Goal: Task Accomplishment & Management: Complete application form

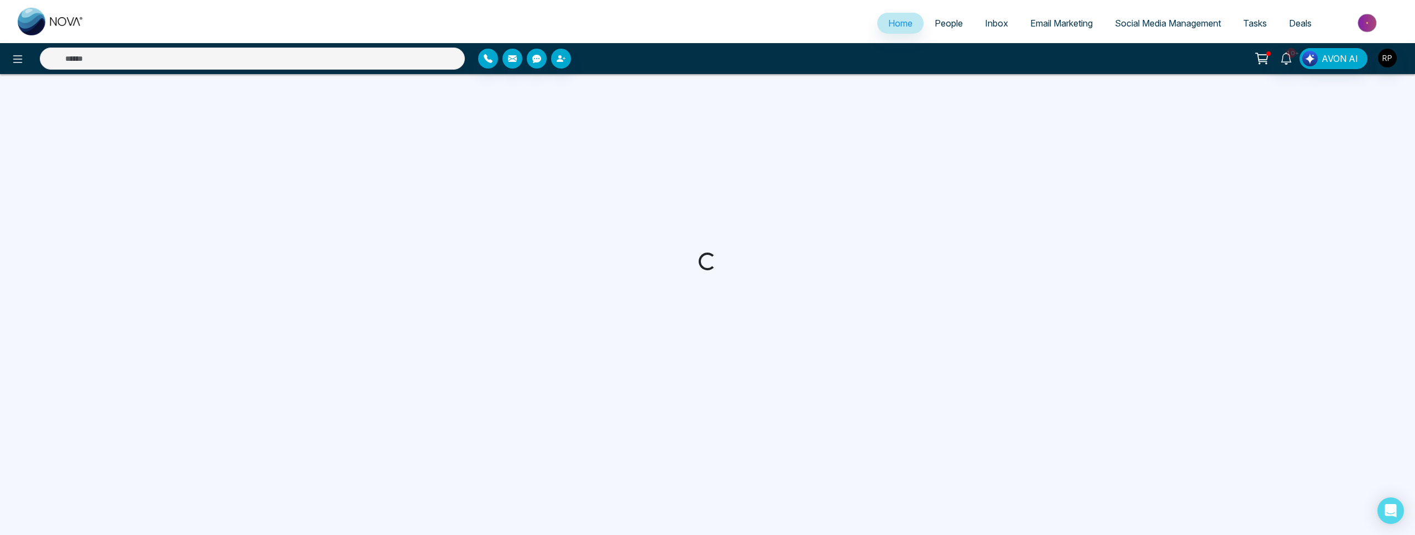
select select "*"
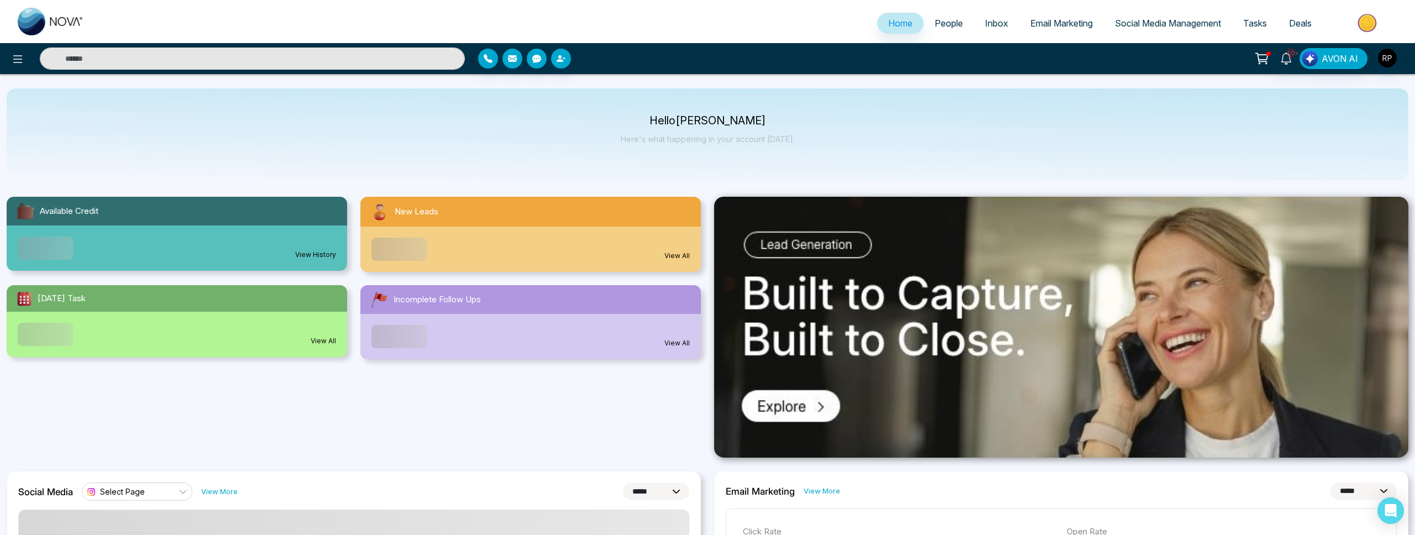
click at [361, 66] on input "text" at bounding box center [252, 59] width 425 height 22
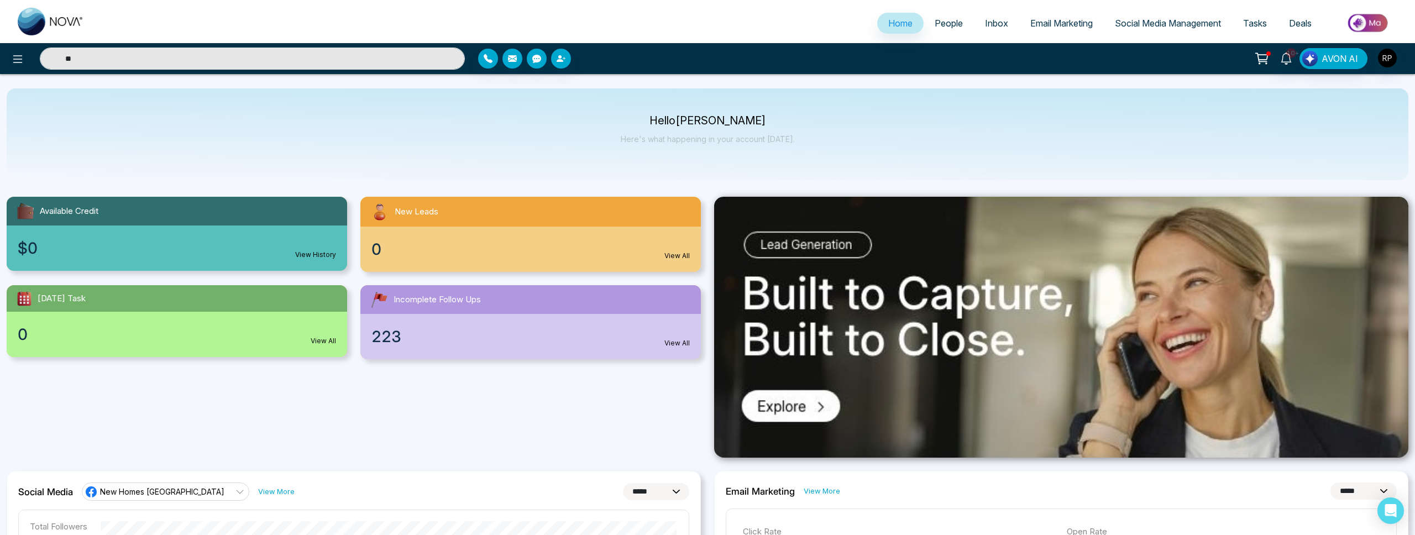
type input "*"
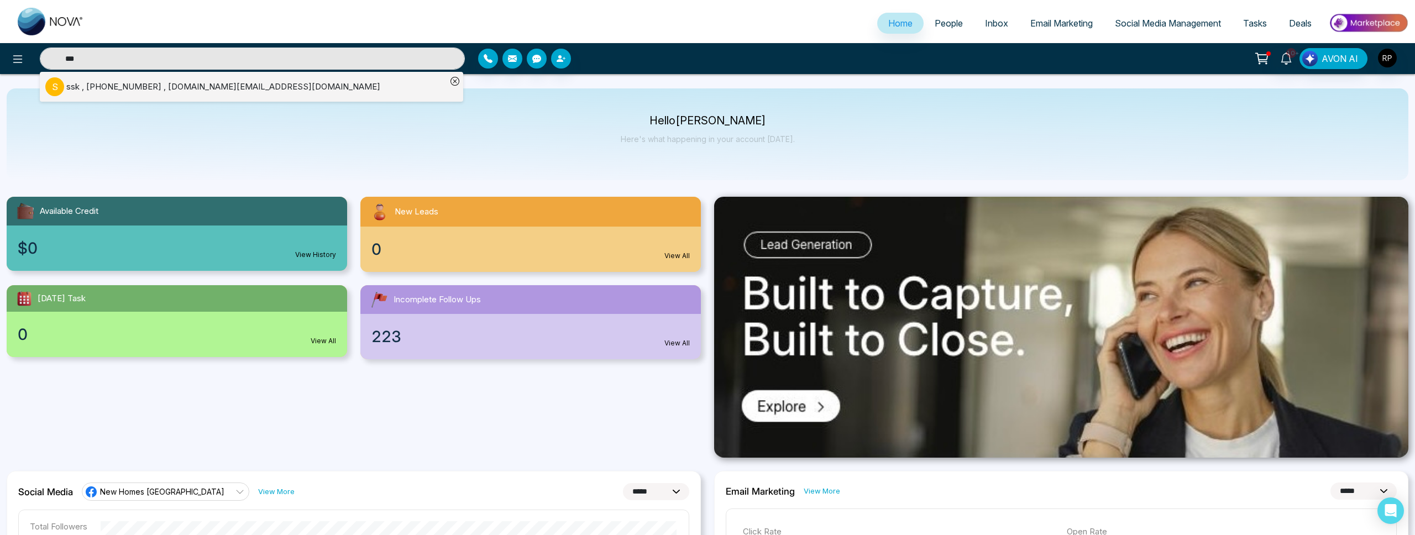
type input "***"
click at [60, 90] on p "s" at bounding box center [54, 86] width 19 height 19
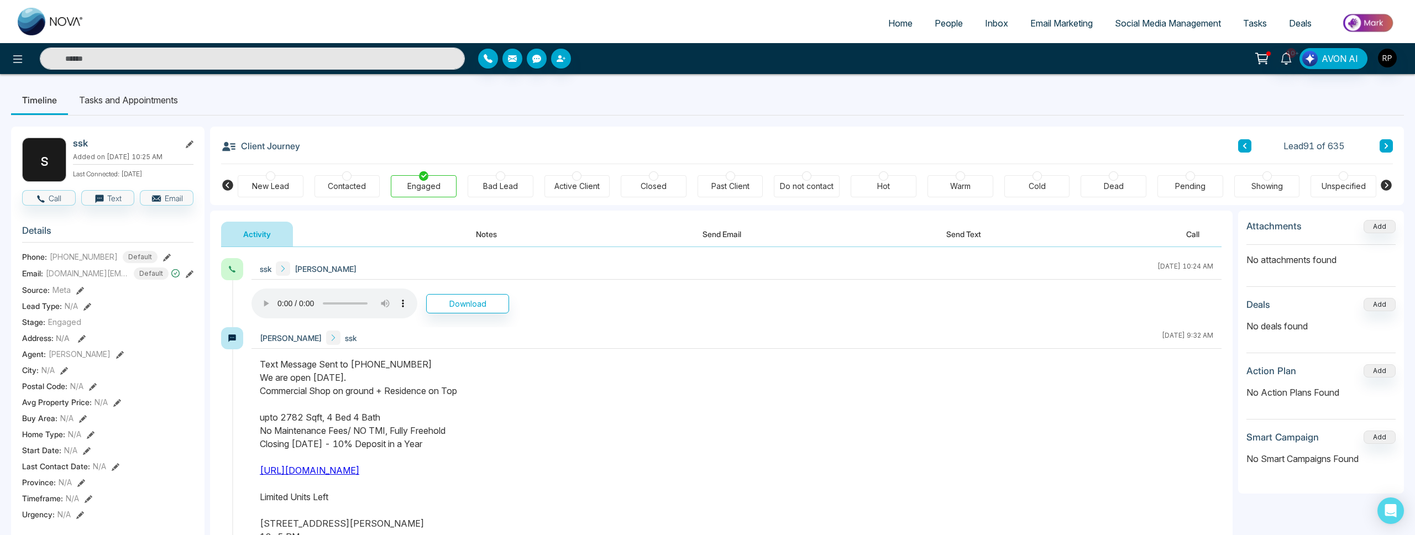
click at [947, 22] on span "People" at bounding box center [949, 23] width 28 height 11
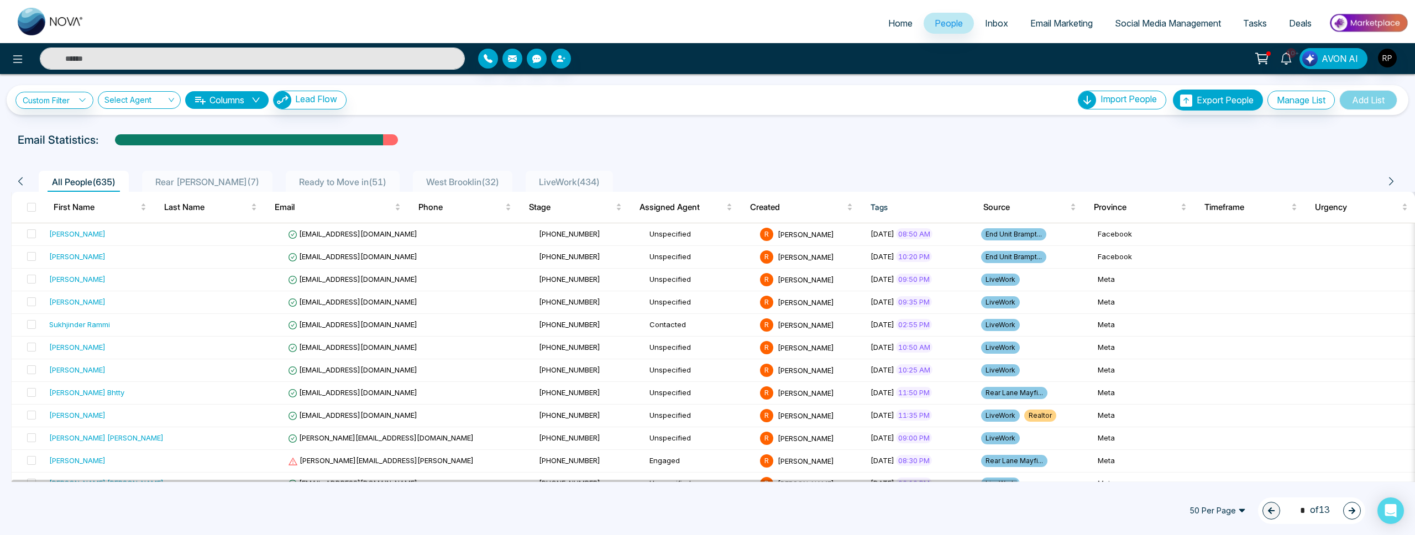
click at [123, 62] on input "text" at bounding box center [252, 59] width 425 height 22
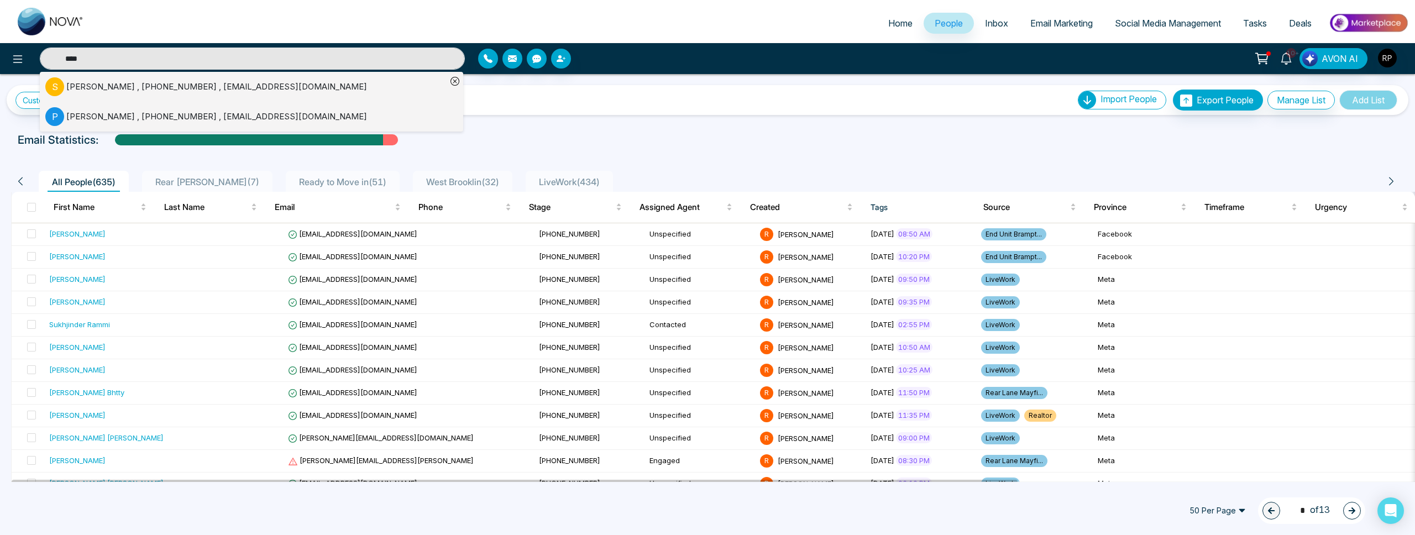
type input "****"
click at [104, 88] on div "[PERSON_NAME] , [PHONE_NUMBER] , [EMAIL_ADDRESS][DOMAIN_NAME]" at bounding box center [216, 87] width 301 height 13
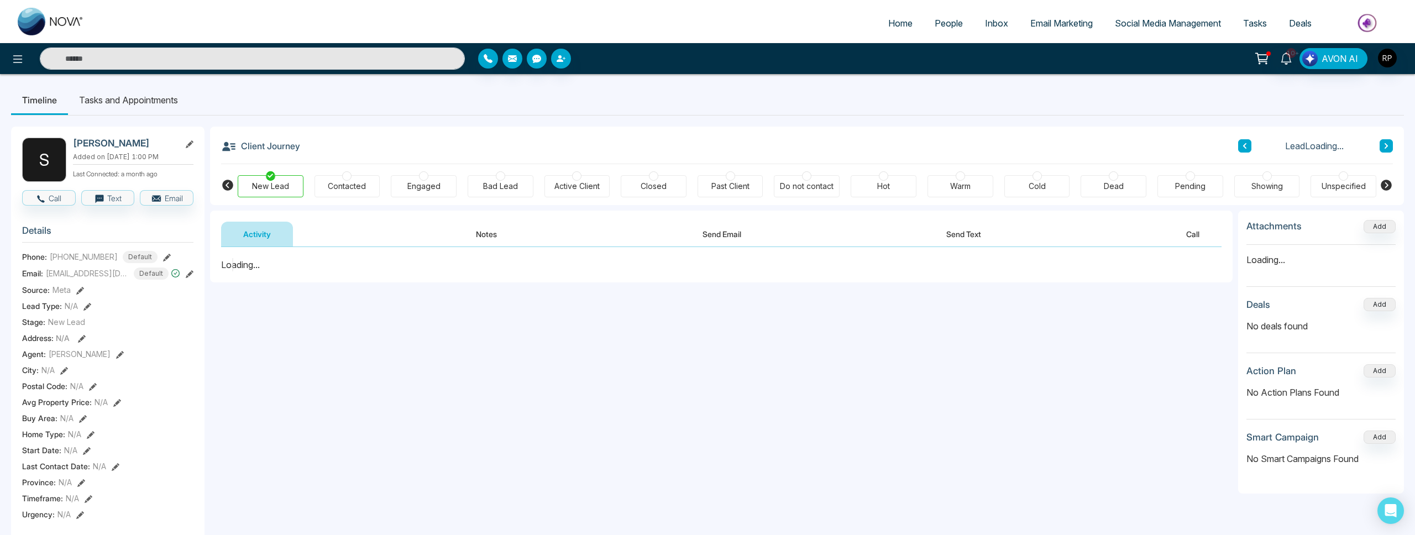
click at [472, 234] on button "Notes" at bounding box center [486, 234] width 65 height 25
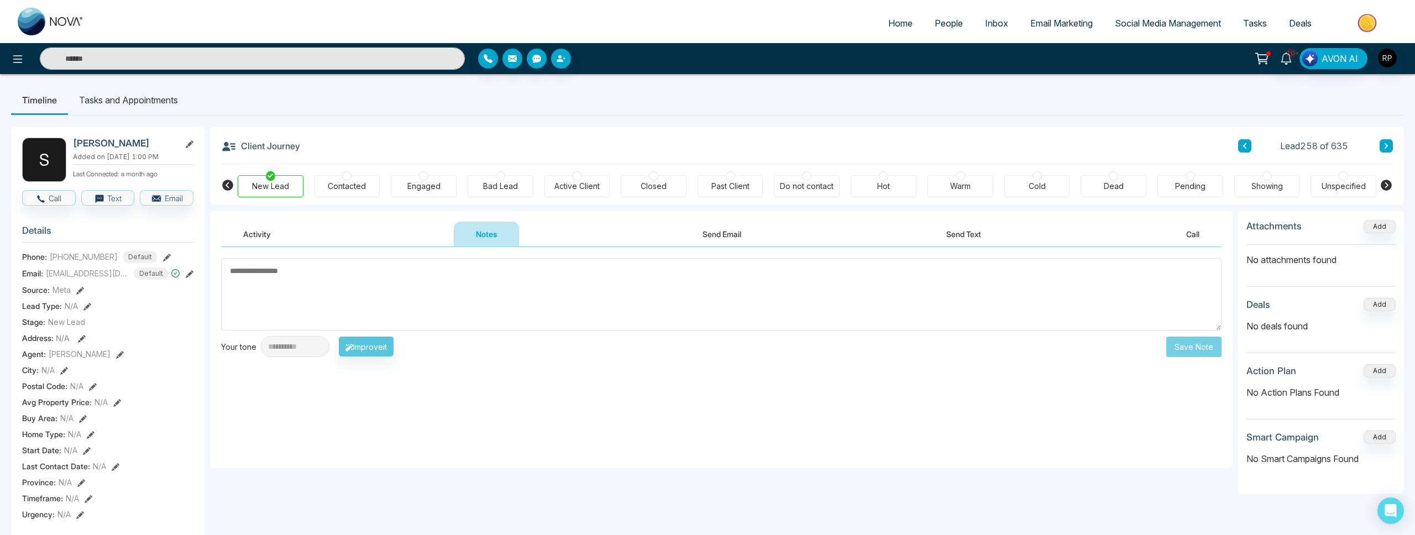
click at [255, 231] on button "Activity" at bounding box center [257, 234] width 72 height 25
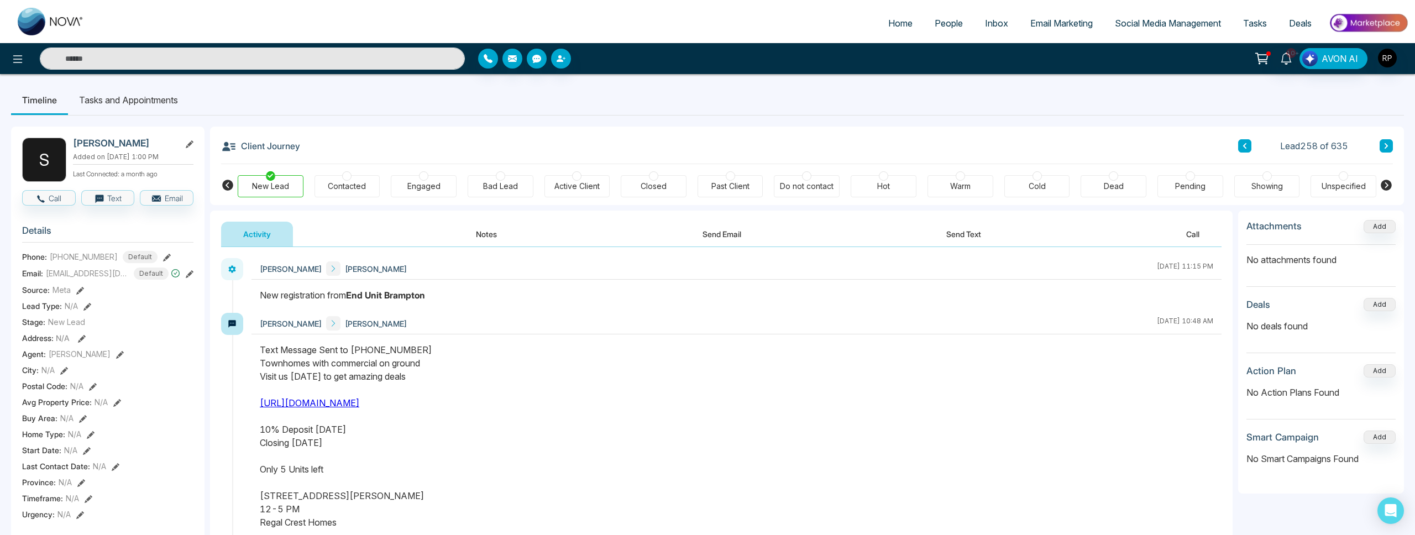
click at [120, 59] on input "text" at bounding box center [252, 59] width 425 height 22
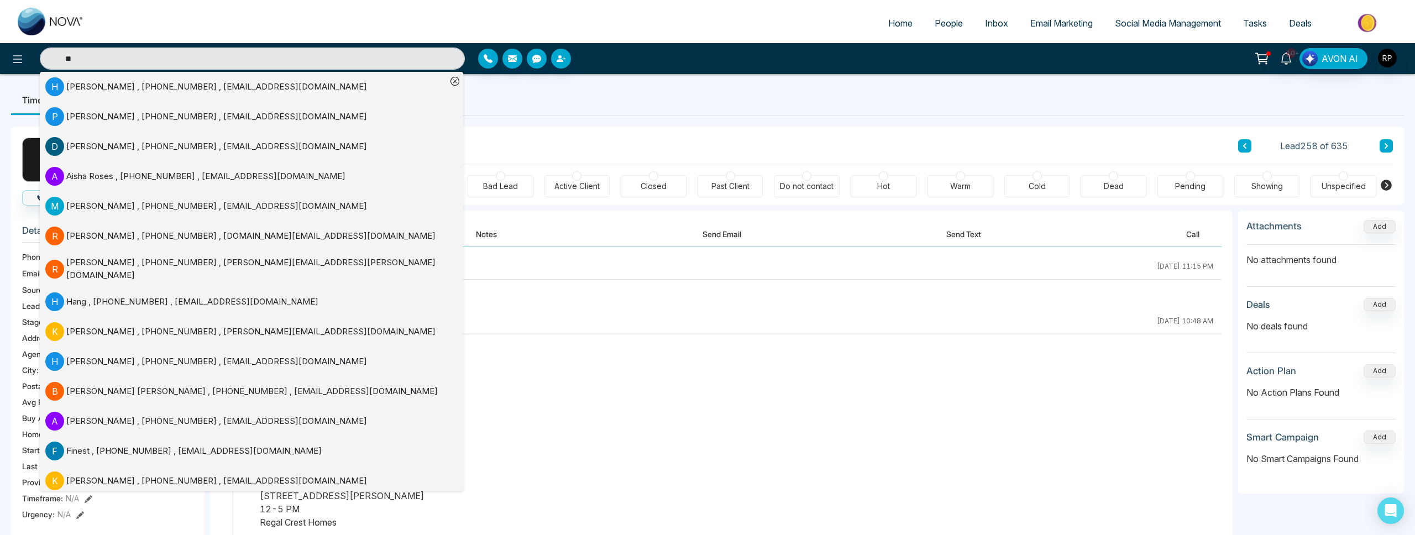
type input "*"
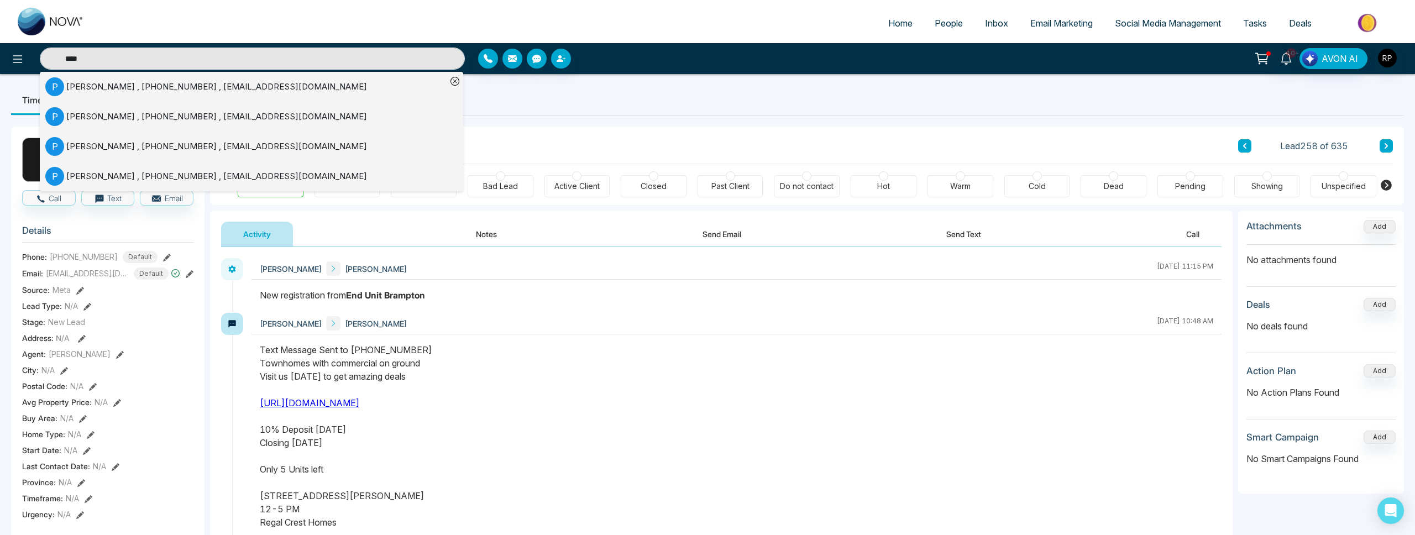
type input "****"
click at [114, 87] on div "[PERSON_NAME] , [PHONE_NUMBER] , [EMAIL_ADDRESS][DOMAIN_NAME]" at bounding box center [216, 87] width 301 height 13
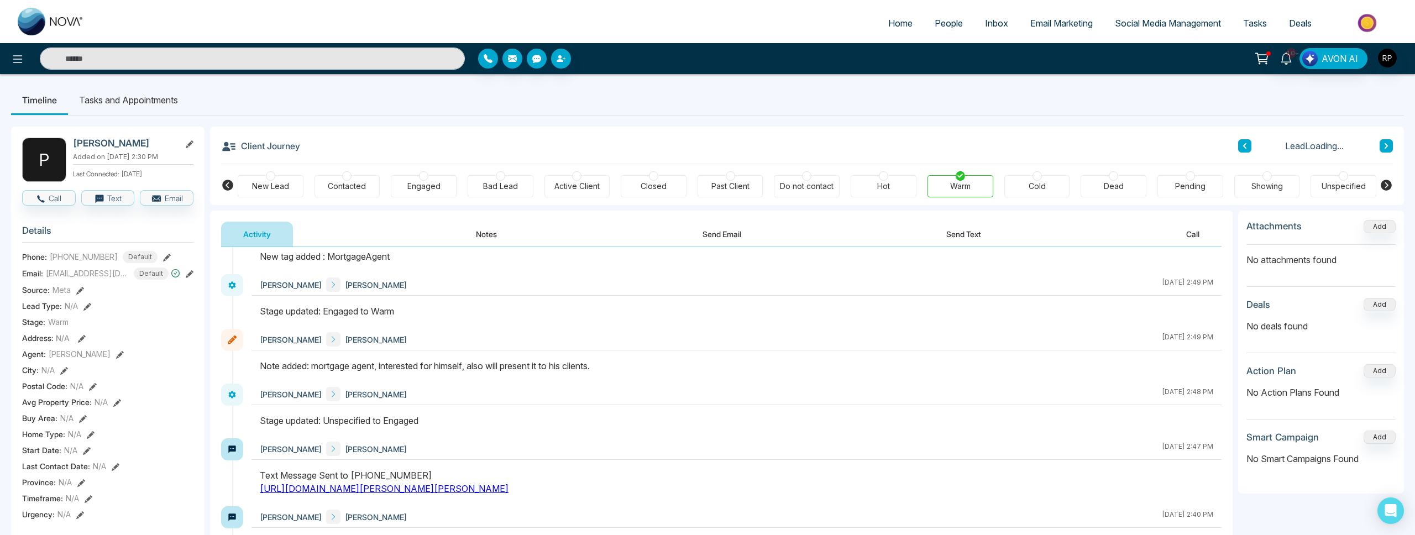
scroll to position [107, 0]
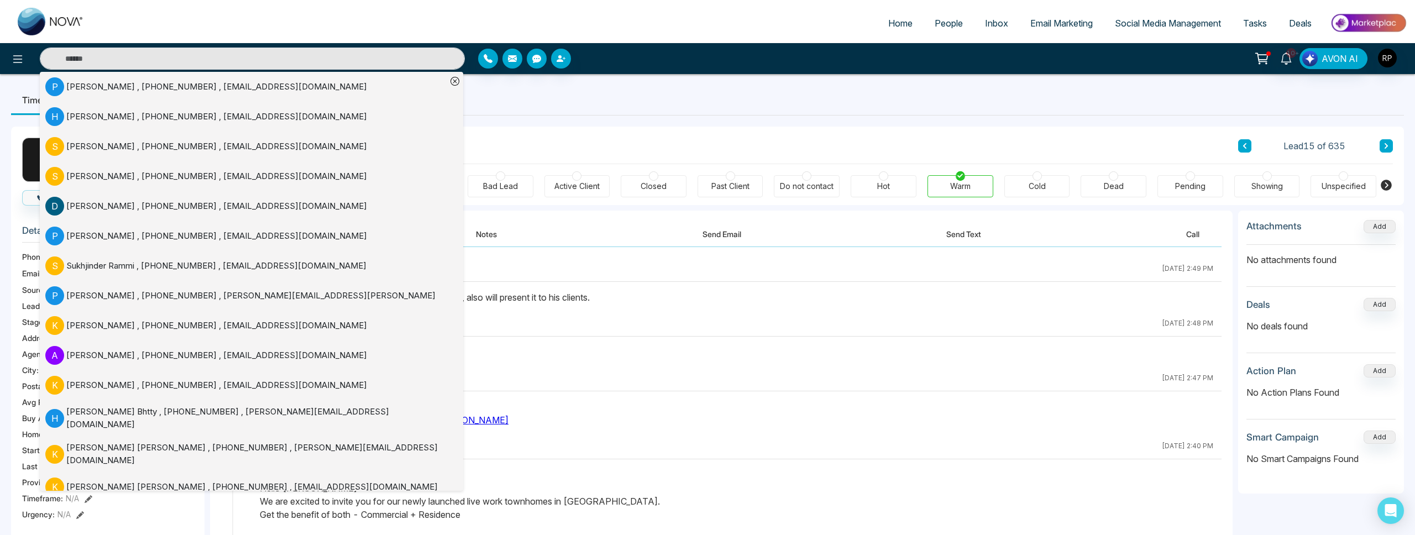
click at [651, 352] on div "Stage updated: Unspecified to Engaged" at bounding box center [737, 352] width 954 height 13
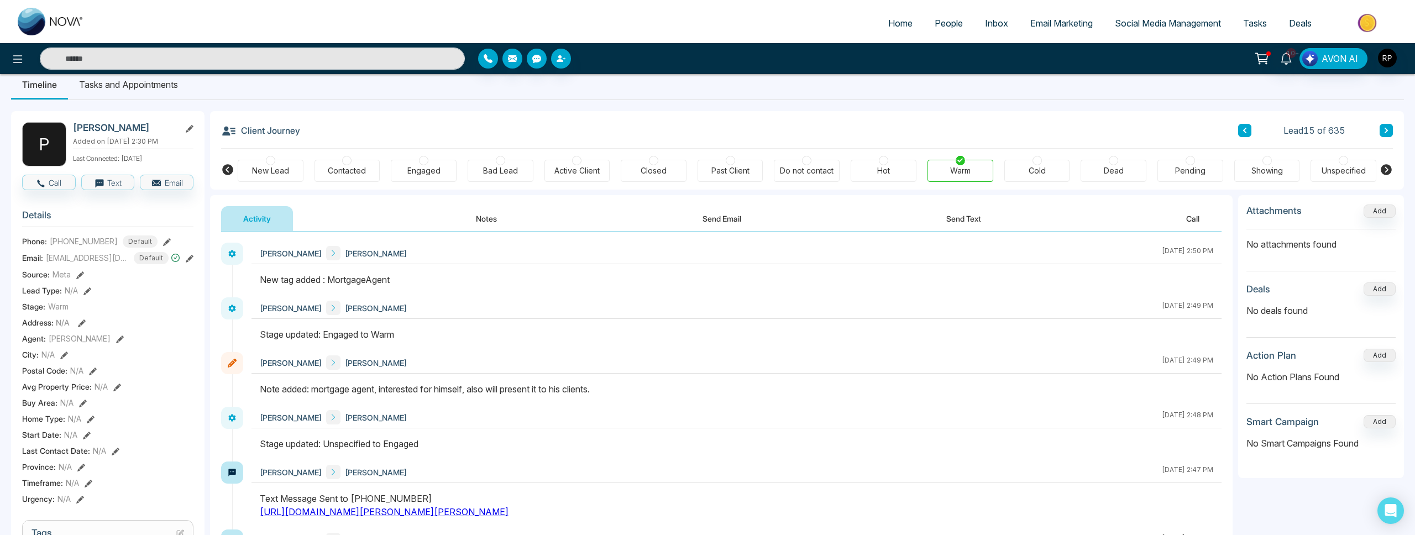
scroll to position [0, 0]
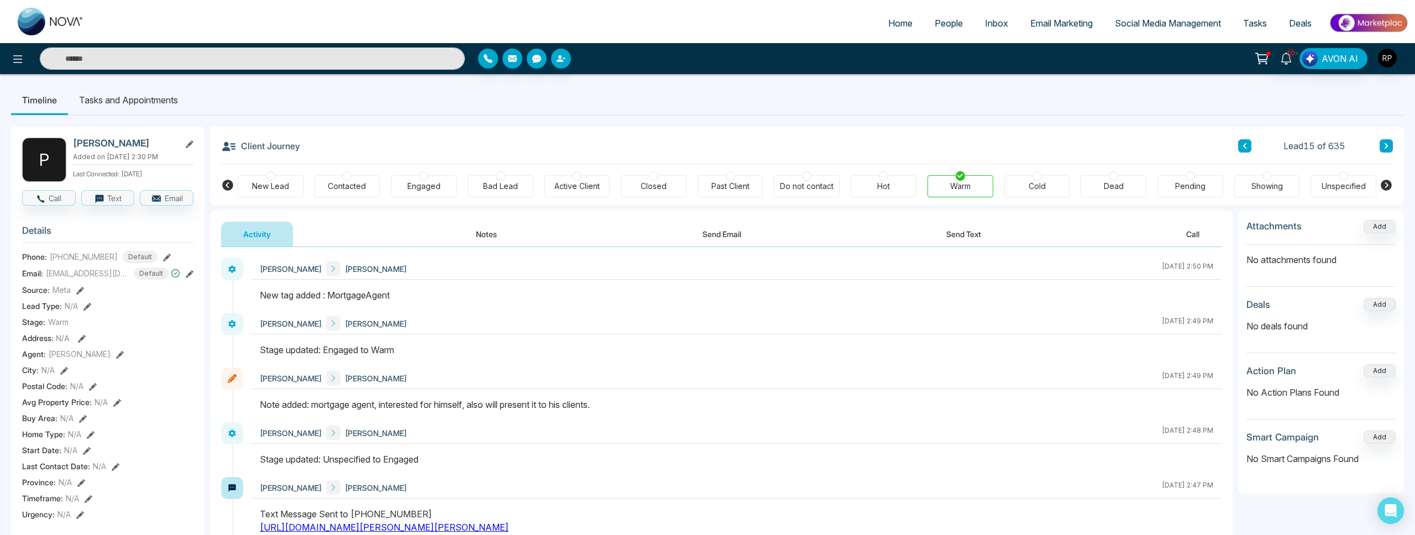
click at [270, 56] on input "text" at bounding box center [252, 59] width 425 height 22
type input "***"
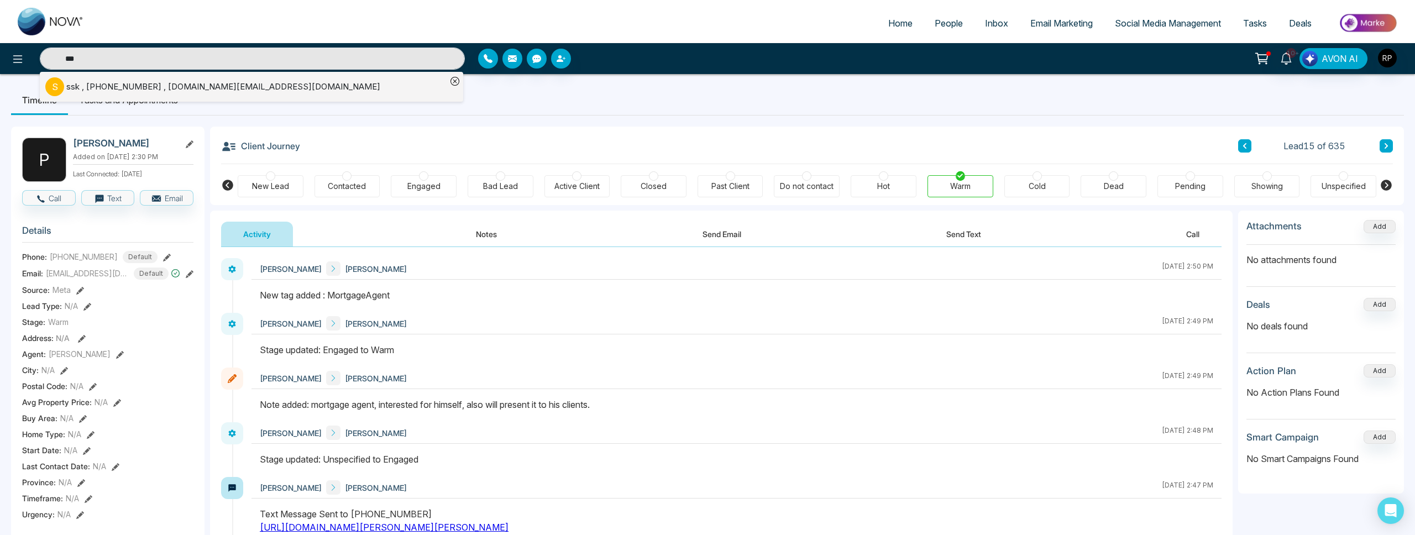
click at [84, 81] on div "ssk , [PHONE_NUMBER] , [DOMAIN_NAME][EMAIL_ADDRESS][DOMAIN_NAME]" at bounding box center [223, 87] width 314 height 13
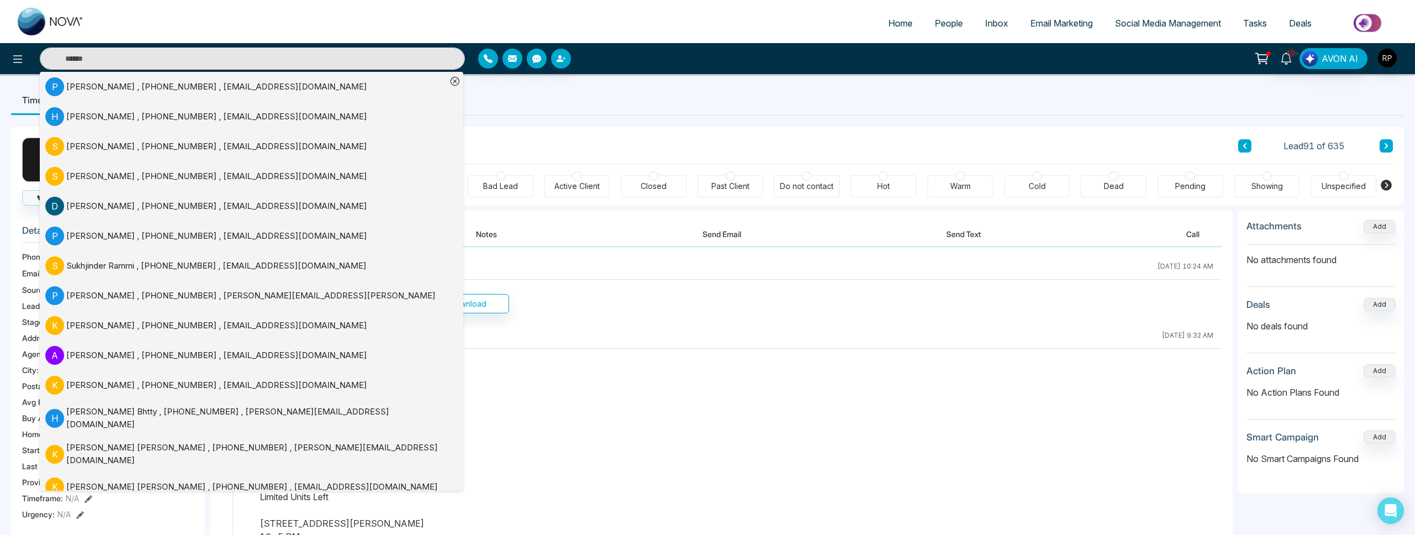
click at [554, 121] on div "s ssk Added on [DATE] 10:25 AM Last Connected: [DATE] Call Text Email Details P…" at bounding box center [707, 525] width 1393 height 818
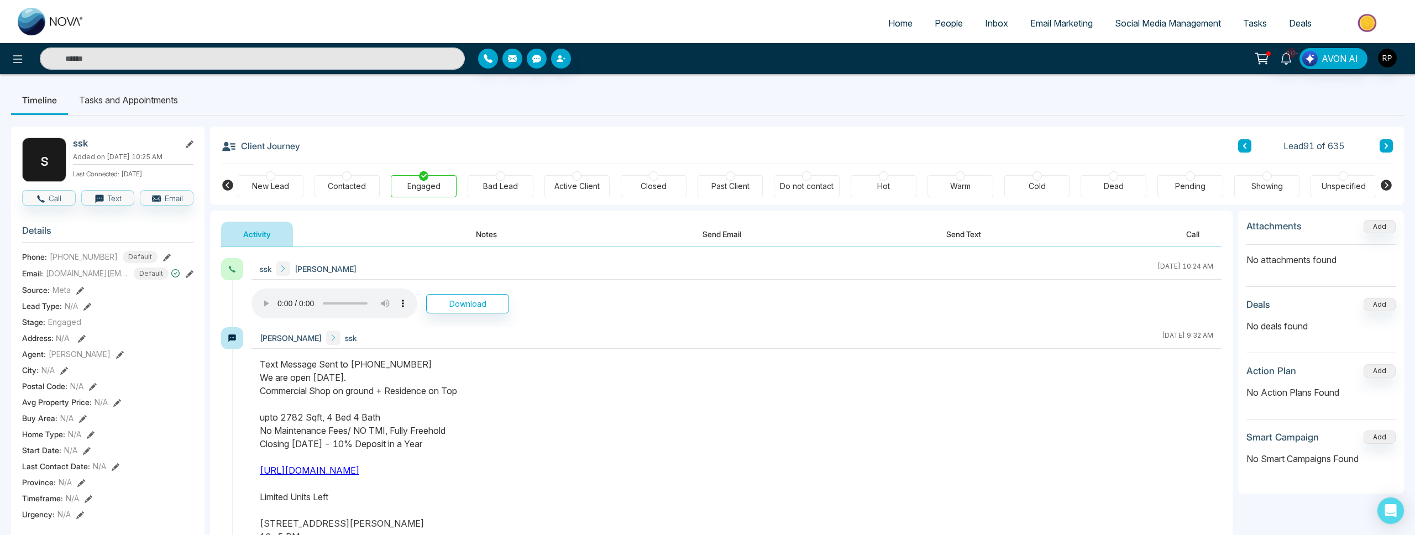
click at [946, 192] on div "Warm" at bounding box center [961, 186] width 66 height 22
click at [481, 236] on button "Notes" at bounding box center [486, 234] width 65 height 25
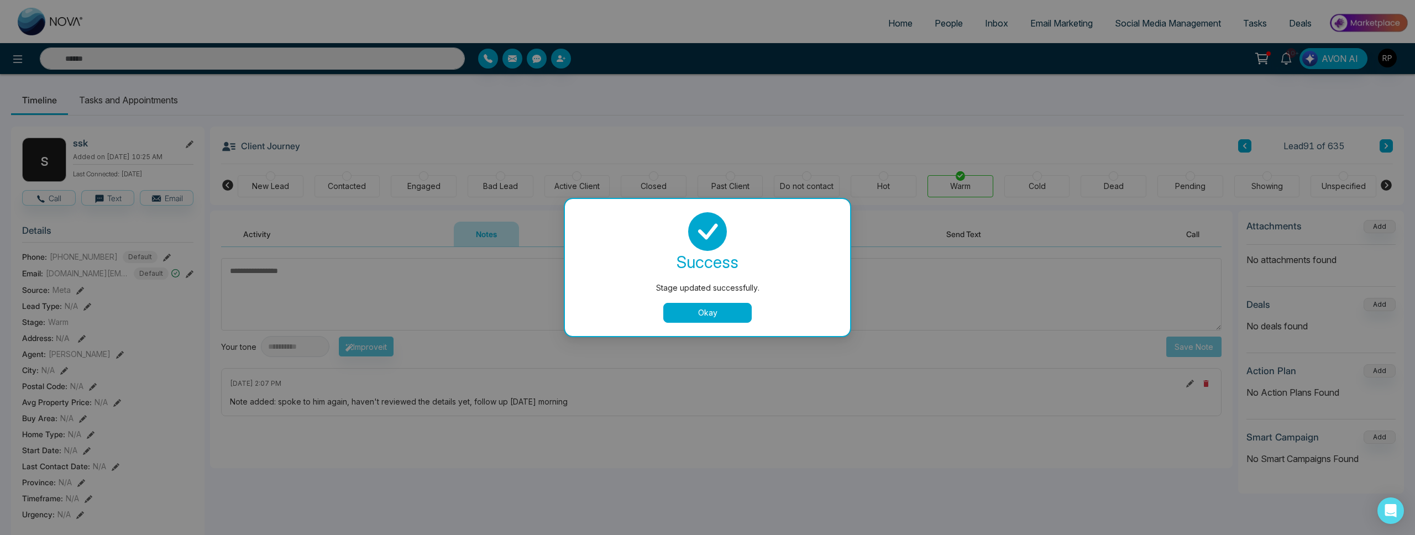
click at [727, 313] on button "Okay" at bounding box center [707, 313] width 88 height 20
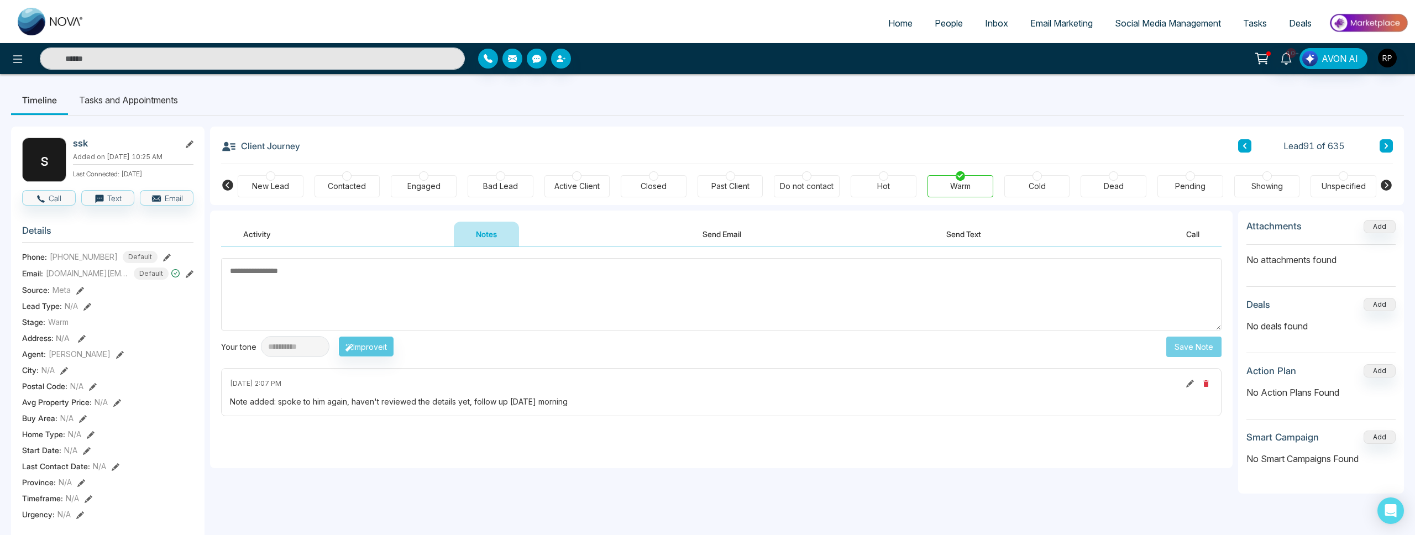
click at [432, 311] on textarea at bounding box center [721, 294] width 1001 height 72
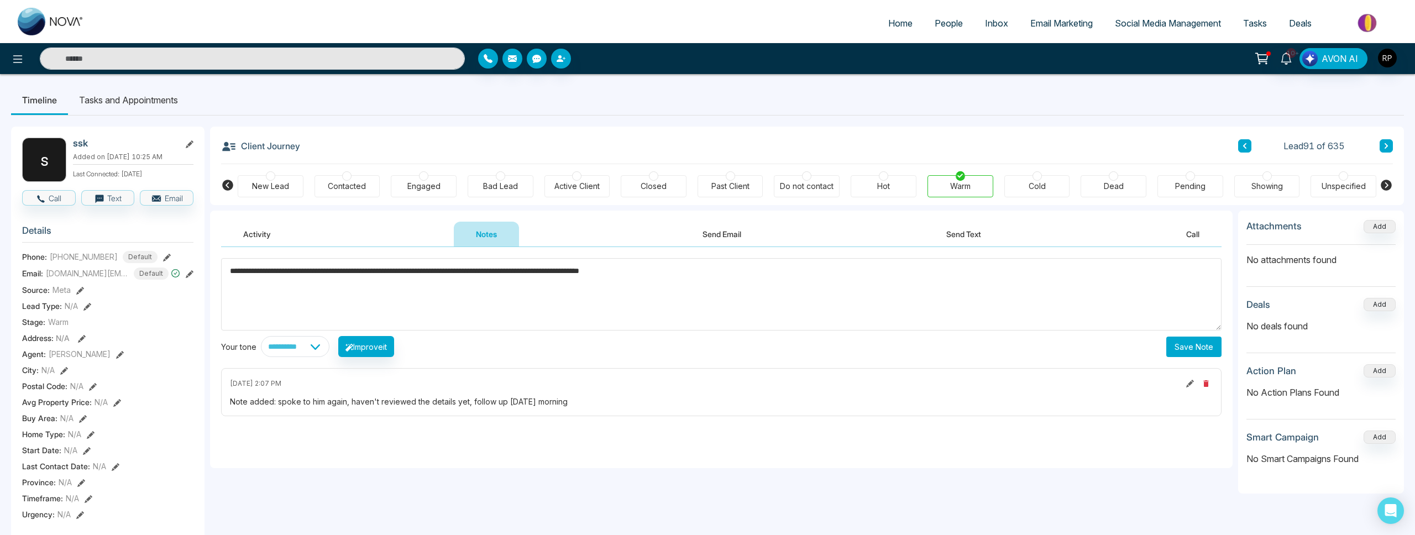
type textarea "**********"
click at [1182, 348] on button "Save Note" at bounding box center [1193, 347] width 55 height 20
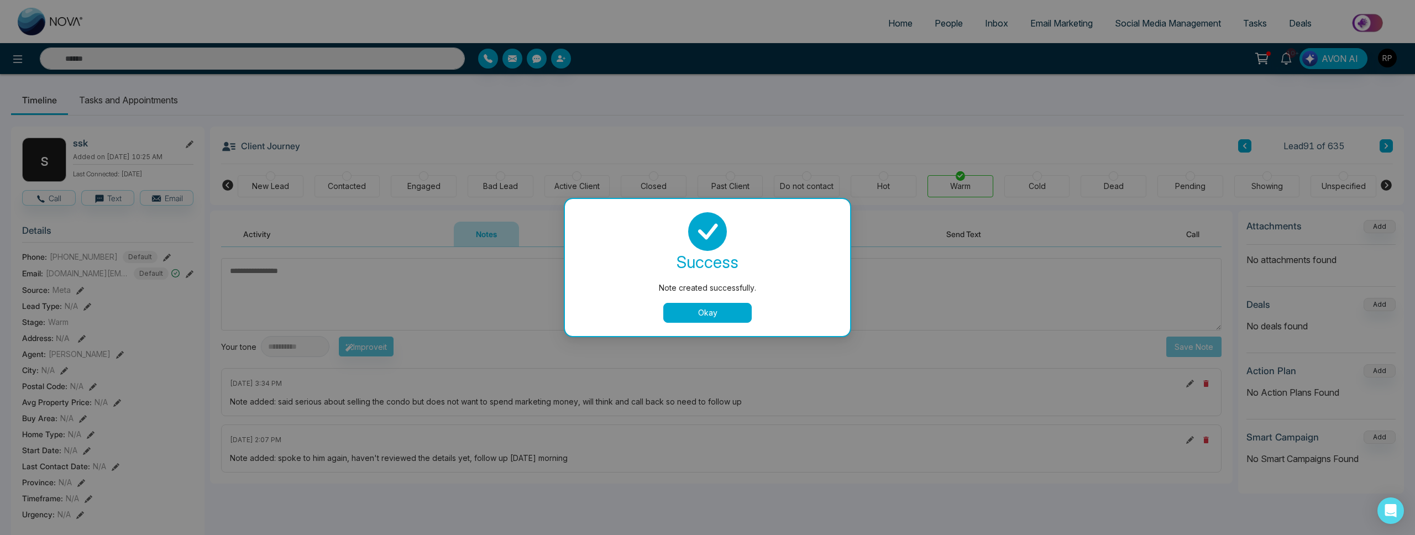
click at [708, 311] on button "Okay" at bounding box center [707, 313] width 88 height 20
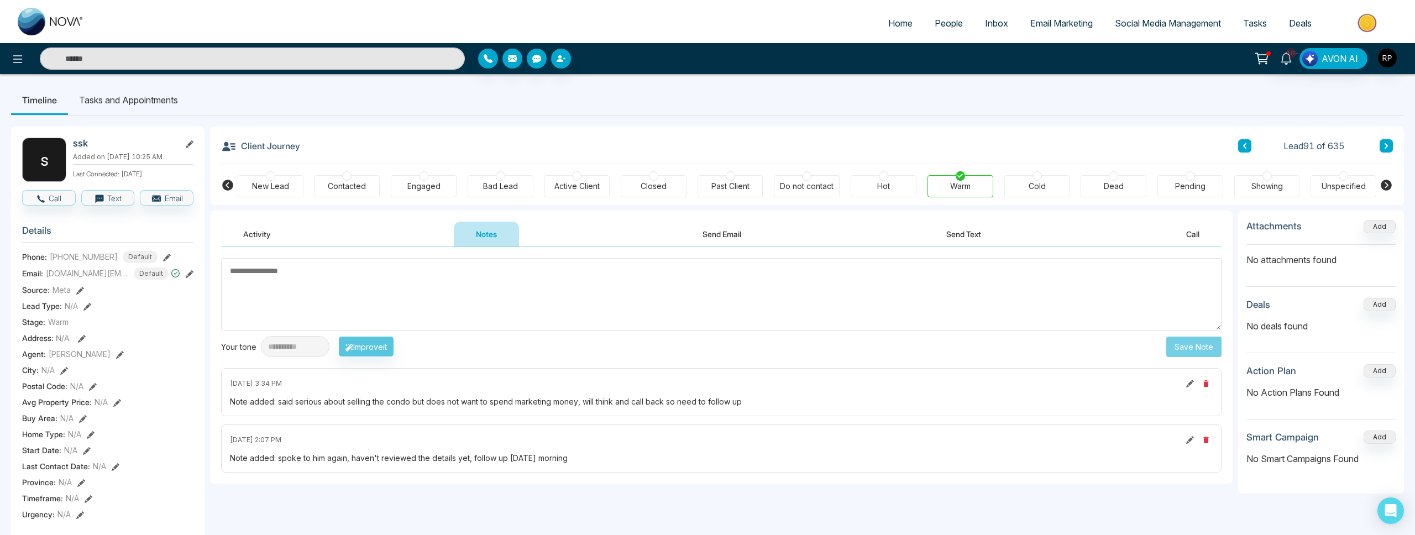
click at [104, 97] on li "Tasks and Appointments" at bounding box center [128, 100] width 121 height 30
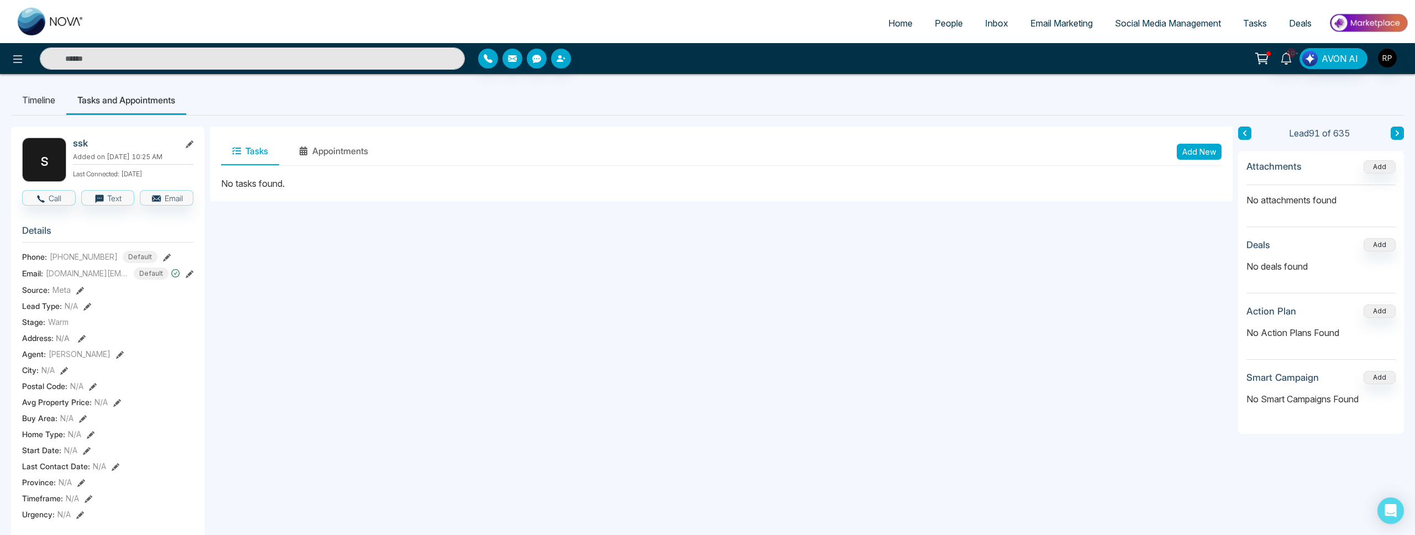
drag, startPoint x: 874, startPoint y: 304, endPoint x: 841, endPoint y: 292, distance: 34.4
click at [866, 301] on div "Tasks Appointments Add New No tasks found." at bounding box center [721, 525] width 1023 height 796
click at [321, 148] on button "Appointments" at bounding box center [333, 152] width 91 height 28
drag, startPoint x: 260, startPoint y: 150, endPoint x: 211, endPoint y: 145, distance: 49.5
click at [259, 149] on button "Tasks" at bounding box center [250, 152] width 58 height 28
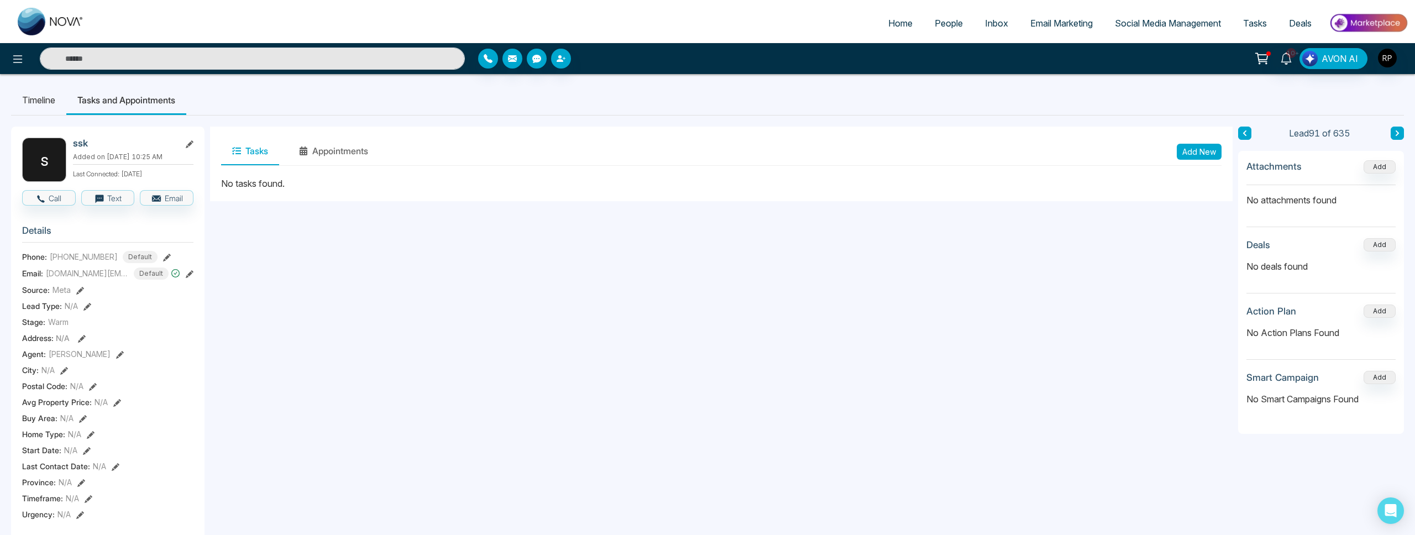
click at [1197, 145] on button "Add New" at bounding box center [1199, 152] width 45 height 16
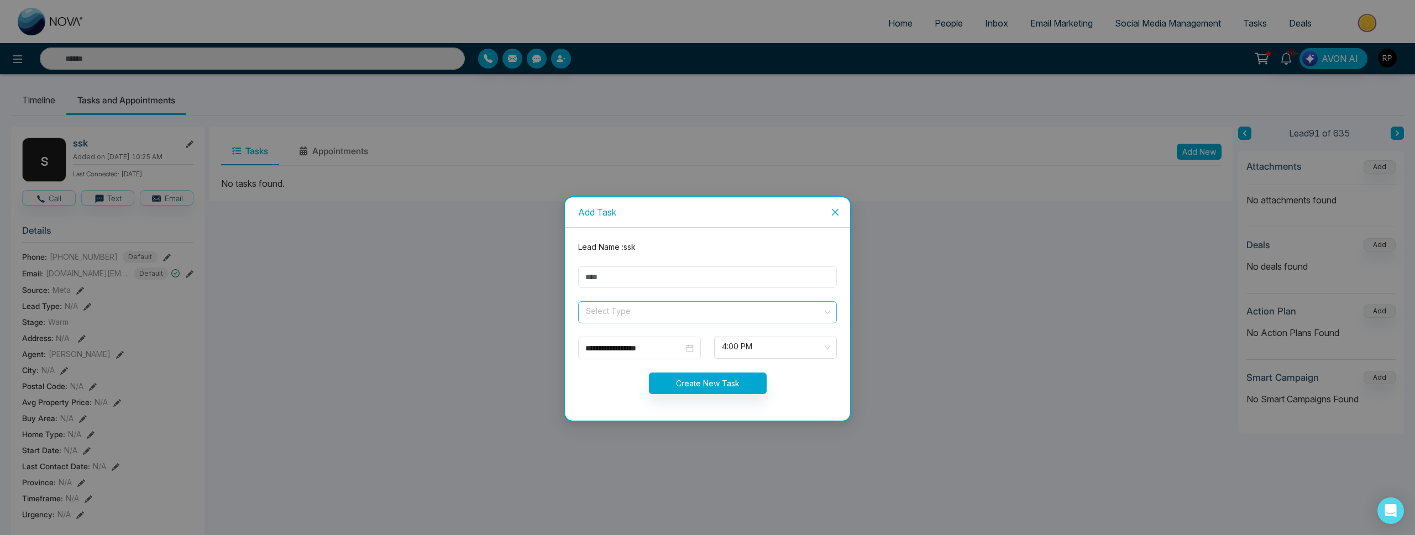
drag, startPoint x: 678, startPoint y: 270, endPoint x: 624, endPoint y: 307, distance: 65.3
click at [678, 270] on input "text" at bounding box center [707, 277] width 259 height 22
type input "*********"
drag, startPoint x: 634, startPoint y: 311, endPoint x: 642, endPoint y: 311, distance: 7.7
click at [634, 311] on input "search" at bounding box center [704, 310] width 238 height 17
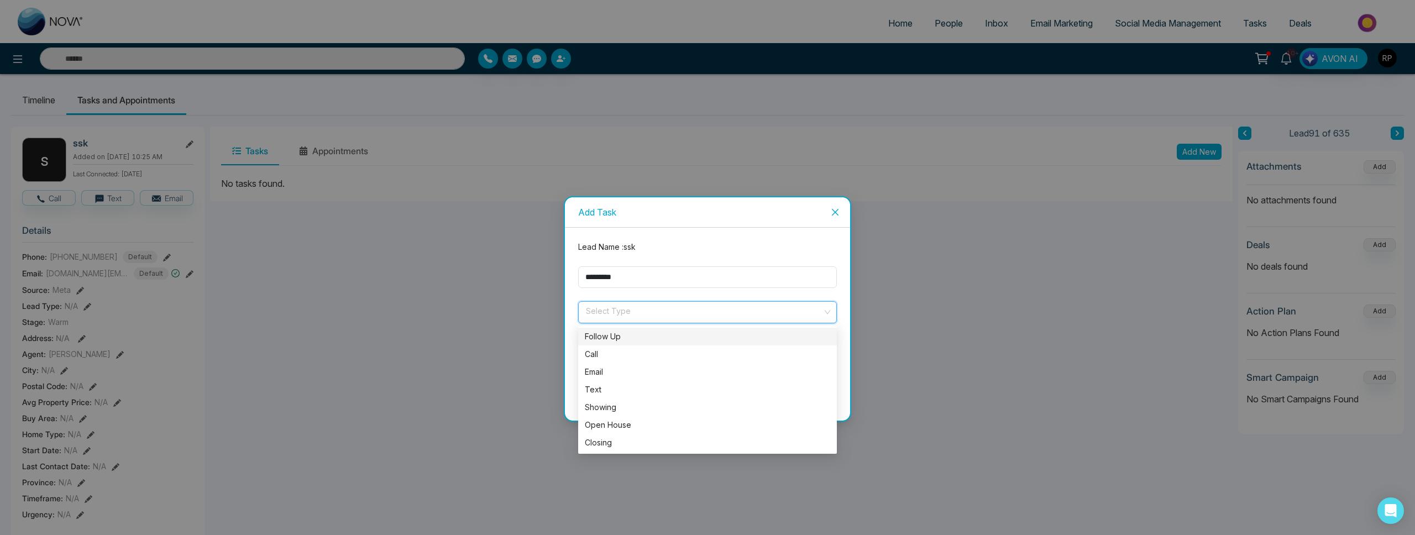
click at [605, 338] on div "Follow Up" at bounding box center [707, 337] width 245 height 12
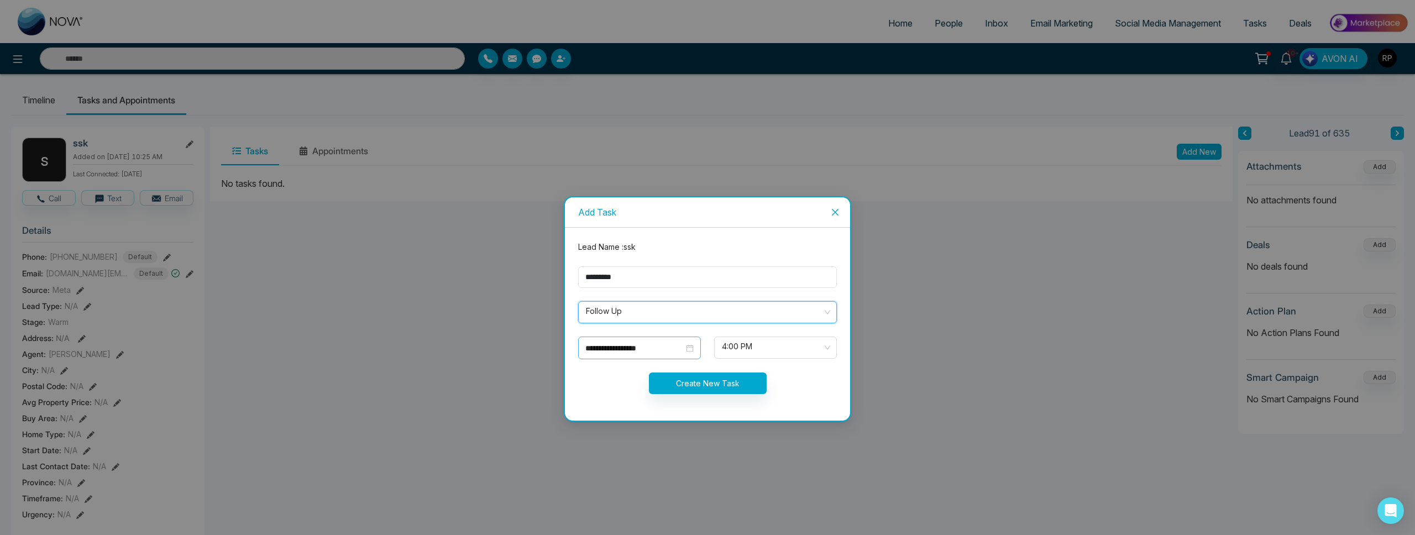
click at [693, 348] on div "**********" at bounding box center [639, 348] width 108 height 12
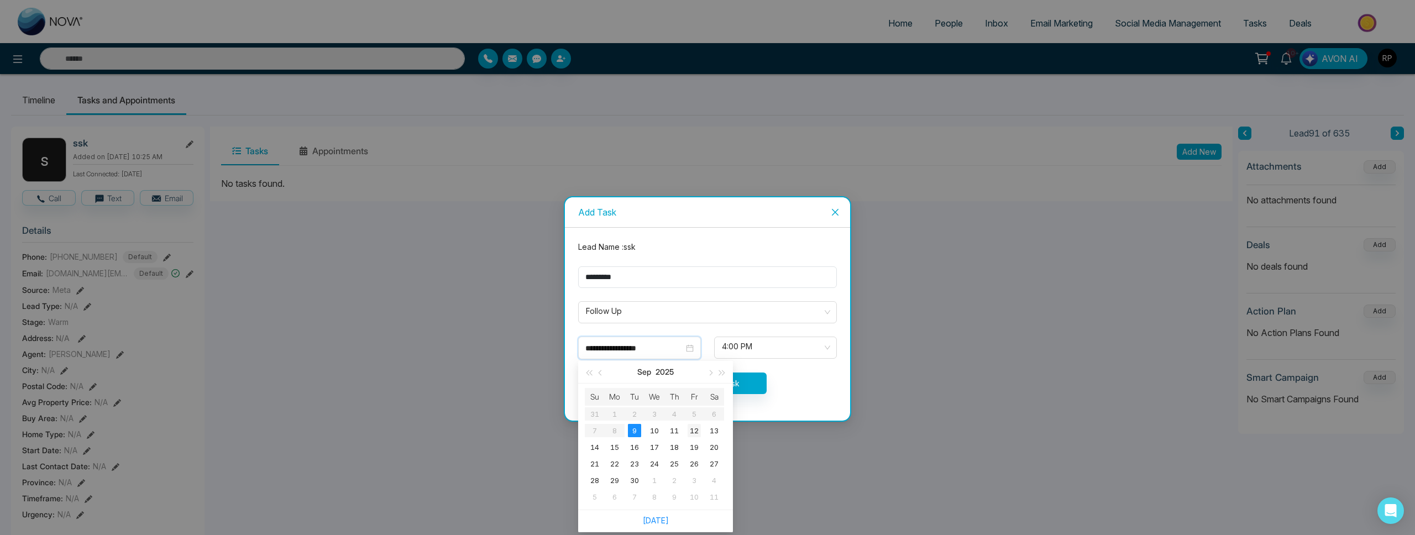
type input "**********"
click at [696, 435] on div "12" at bounding box center [694, 430] width 13 height 13
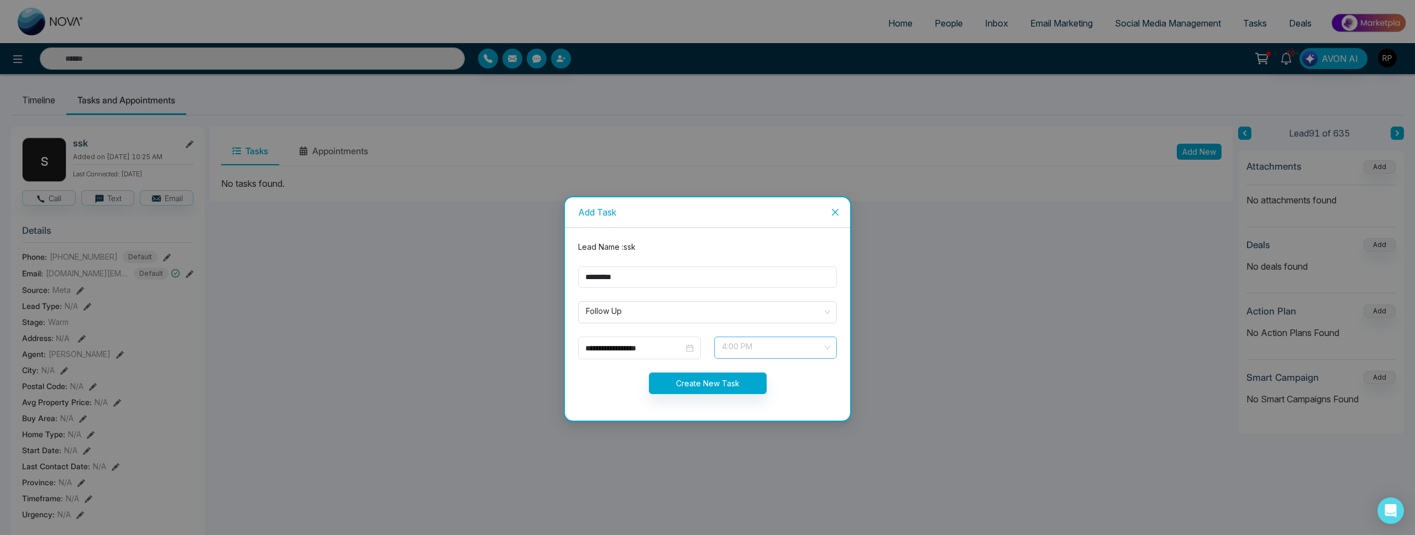
click at [745, 353] on span "4:00 PM" at bounding box center [775, 347] width 107 height 19
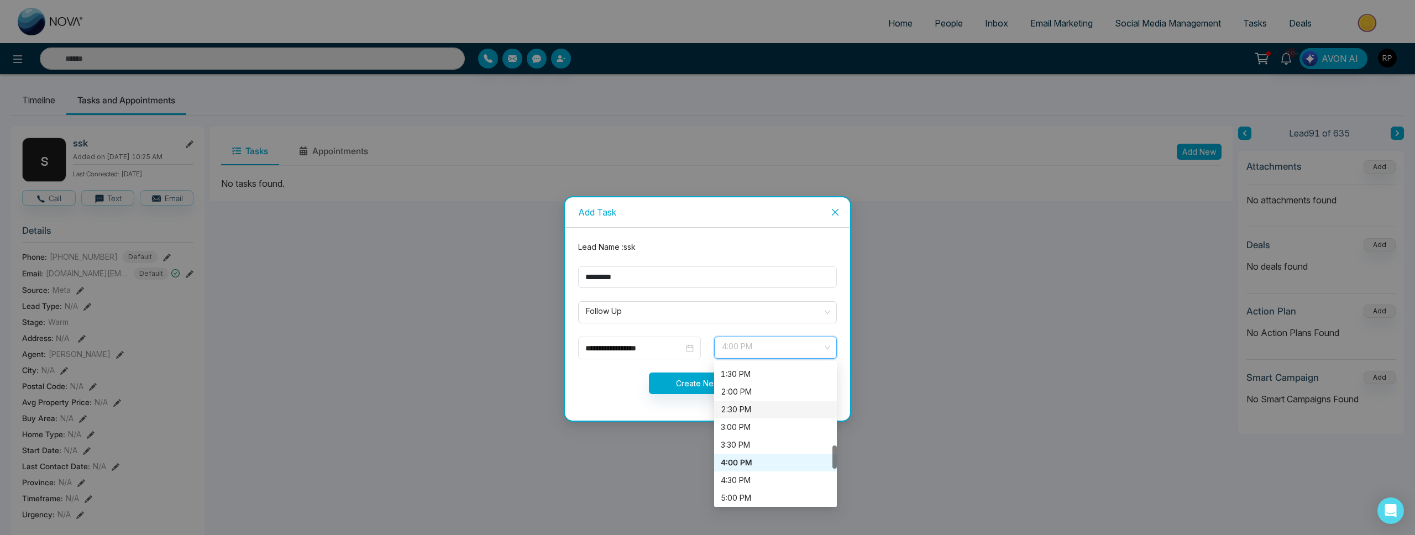
scroll to position [493, 0]
click at [742, 465] on div "4:30 PM" at bounding box center [775, 463] width 109 height 12
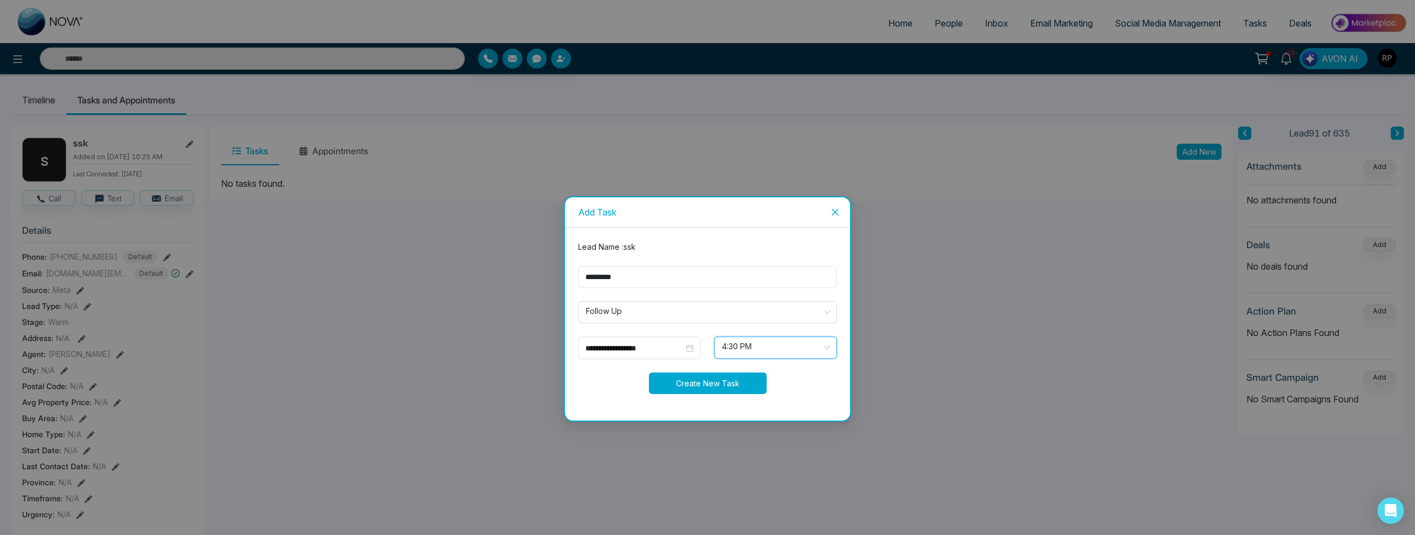
click at [694, 380] on button "Create New Task" at bounding box center [708, 384] width 118 height 22
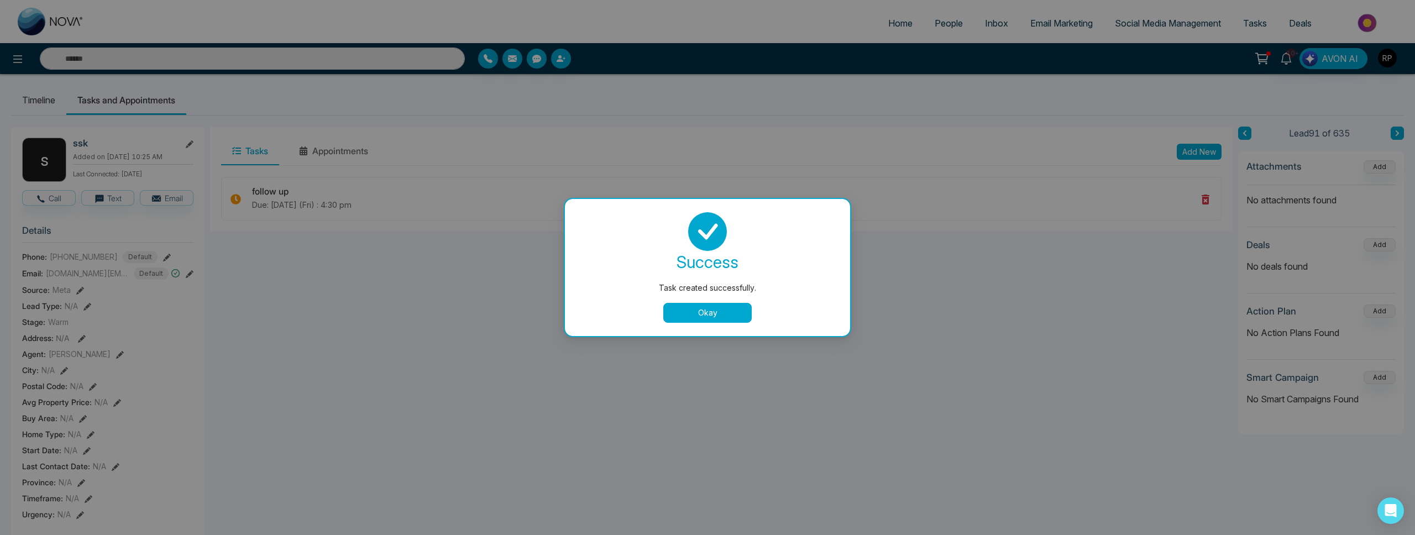
click at [678, 317] on button "Okay" at bounding box center [707, 313] width 88 height 20
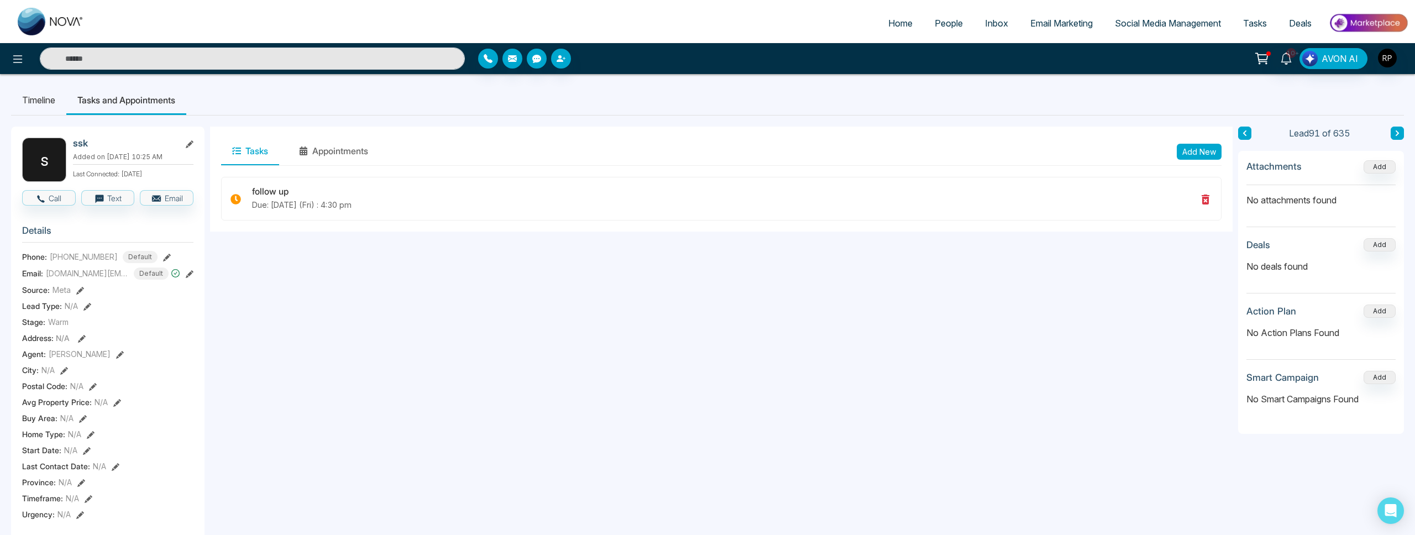
click at [888, 20] on span "Home" at bounding box center [900, 23] width 24 height 11
select select "*"
